Goal: Task Accomplishment & Management: Use online tool/utility

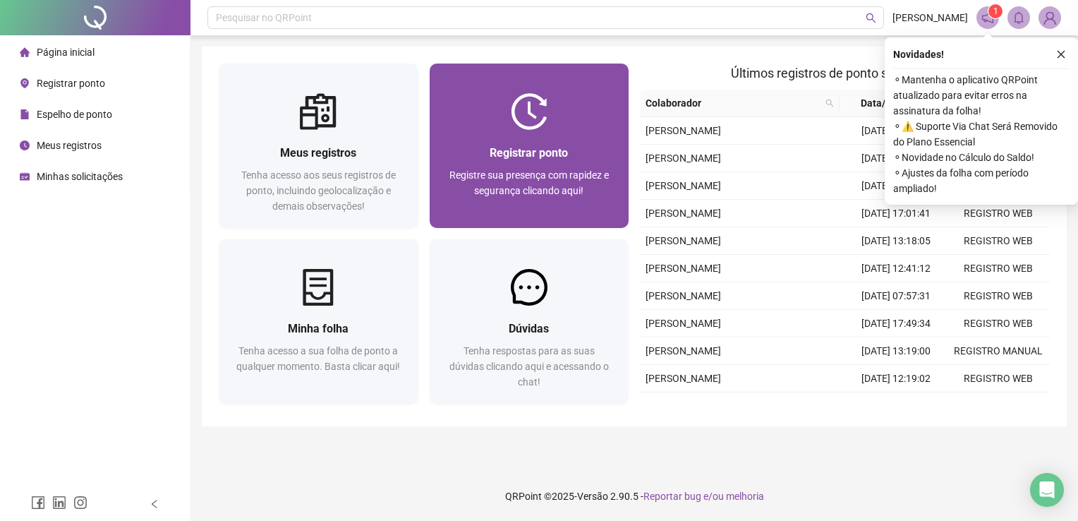
click at [533, 142] on div "Registrar ponto Registre sua presença com rapidez e segurança clicando aqui!" at bounding box center [530, 179] width 200 height 98
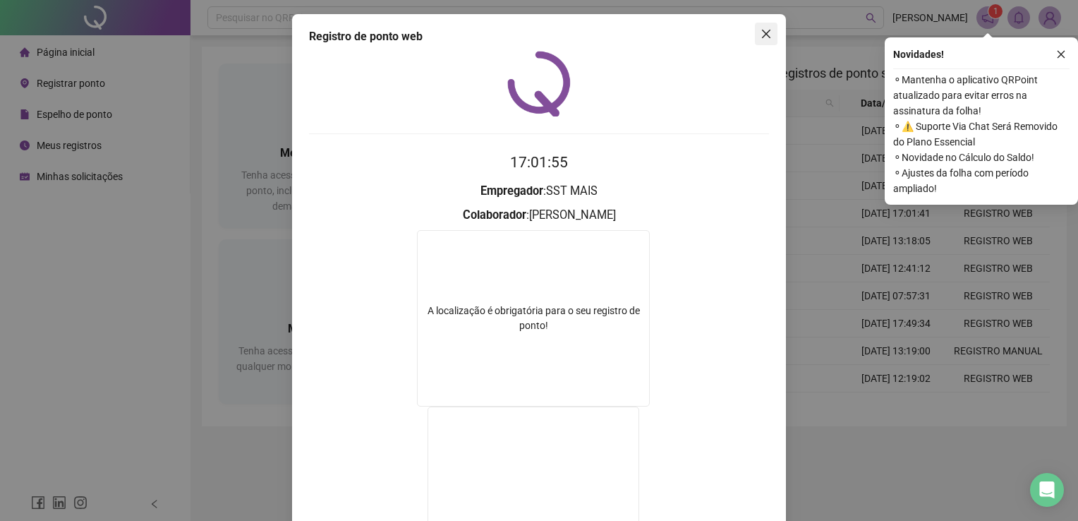
click at [762, 37] on icon "close" at bounding box center [765, 33] width 11 height 11
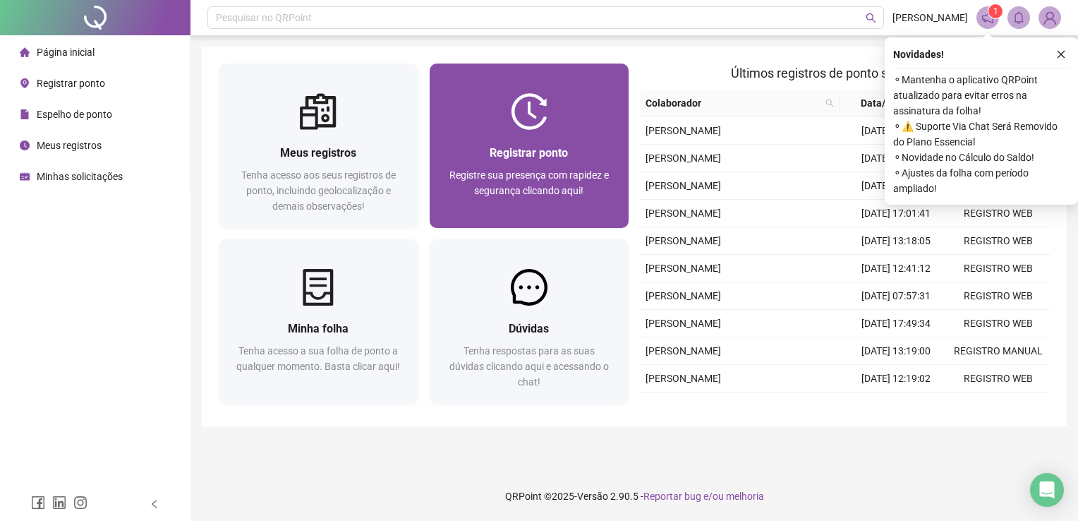
click at [533, 162] on div "Registrar ponto Registre sua presença com rapidez e segurança clicando aqui!" at bounding box center [530, 179] width 166 height 70
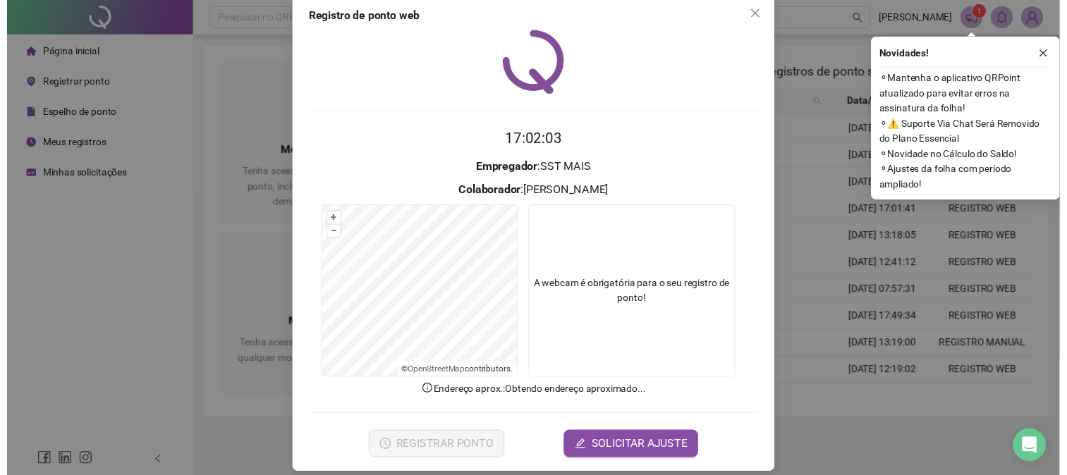
scroll to position [32, 0]
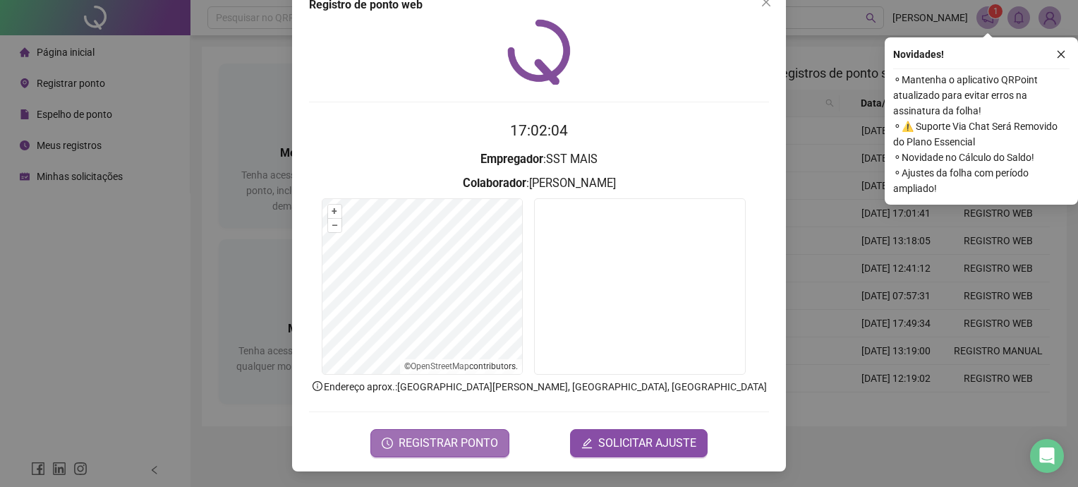
click at [437, 441] on span "REGISTRAR PONTO" at bounding box center [448, 443] width 99 height 17
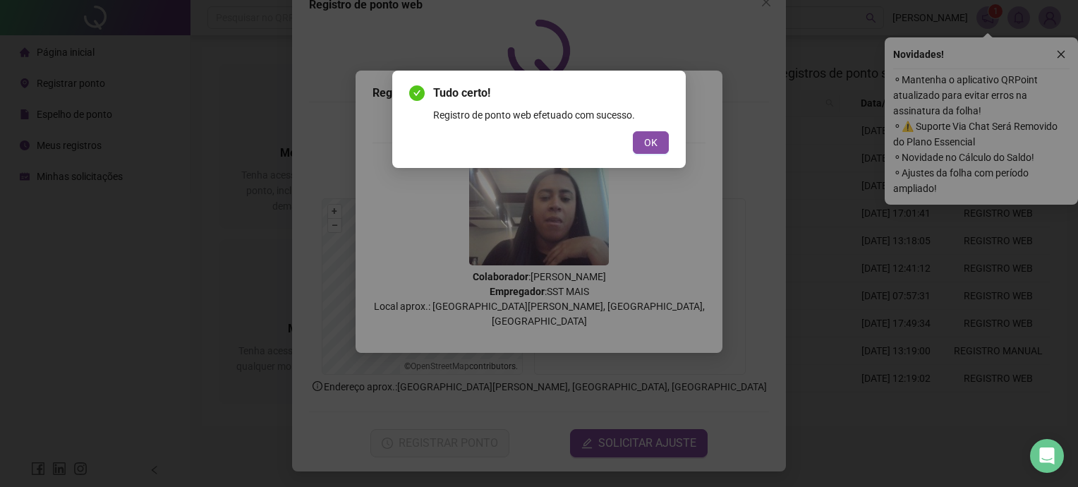
click at [646, 147] on span "OK" at bounding box center [650, 143] width 13 height 16
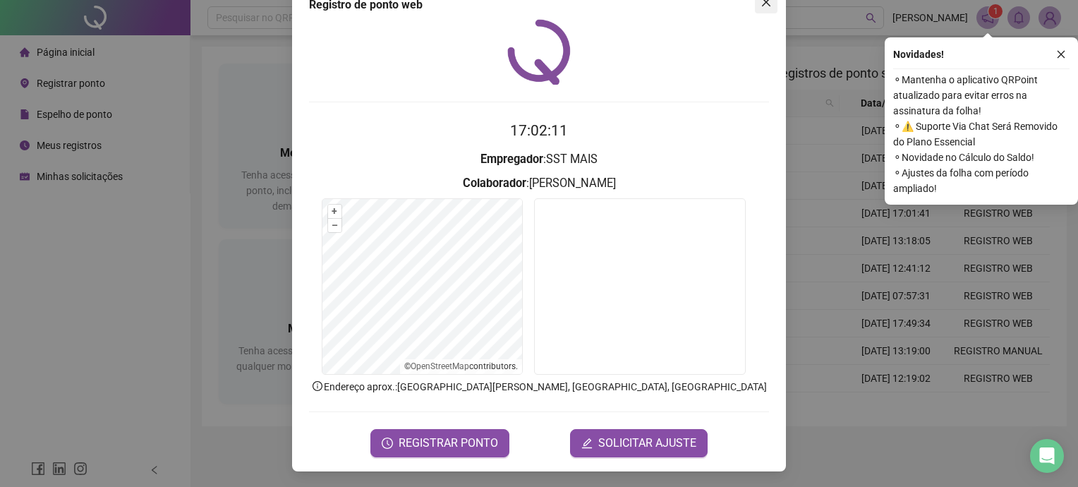
click at [762, 3] on icon "close" at bounding box center [766, 2] width 8 height 8
